Goal: Task Accomplishment & Management: Manage account settings

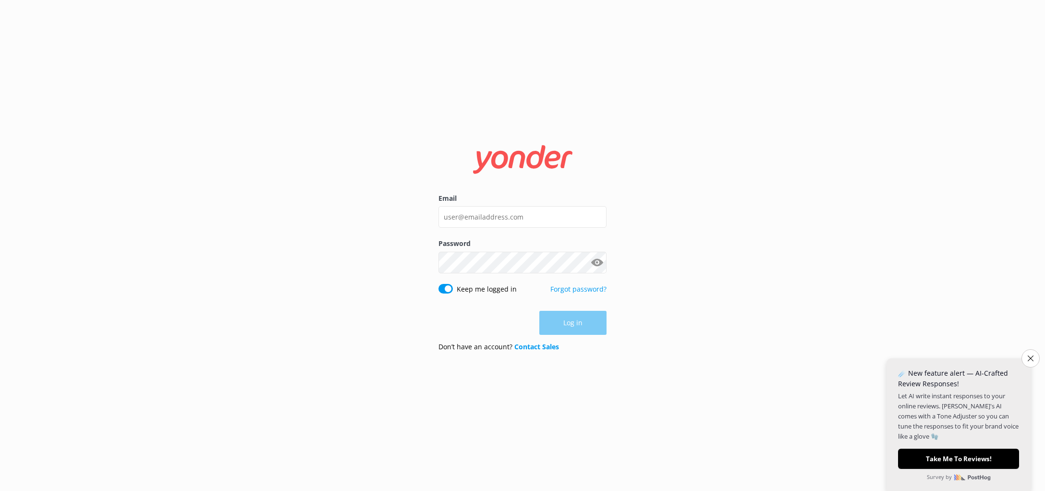
type input "[EMAIL_ADDRESS][DOMAIN_NAME]"
click at [564, 326] on button "Log in" at bounding box center [572, 323] width 67 height 24
